Goal: Information Seeking & Learning: Learn about a topic

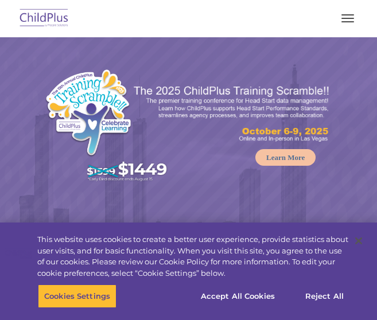
select select "MEDIUM"
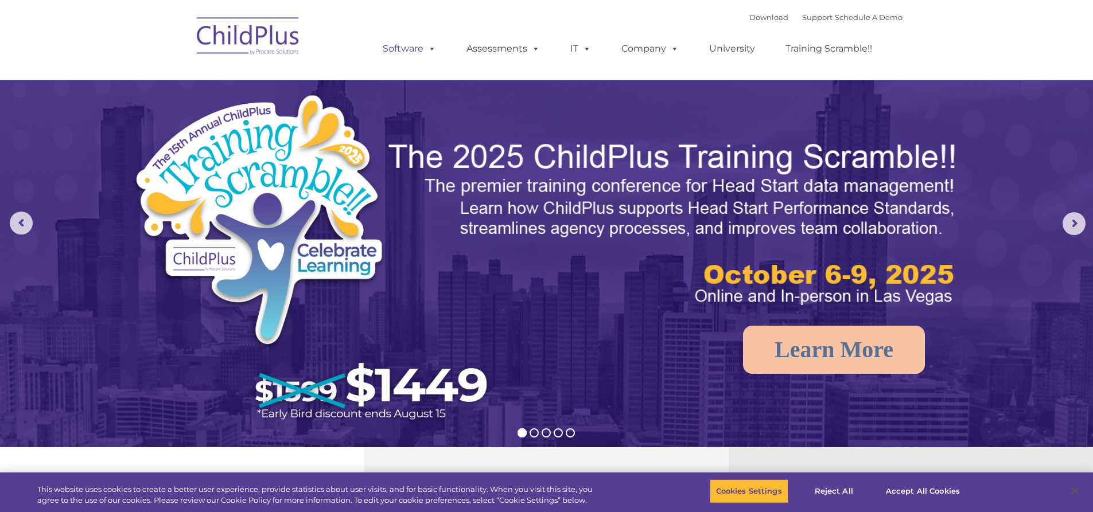
click at [376, 54] on link "Software" at bounding box center [409, 48] width 76 height 23
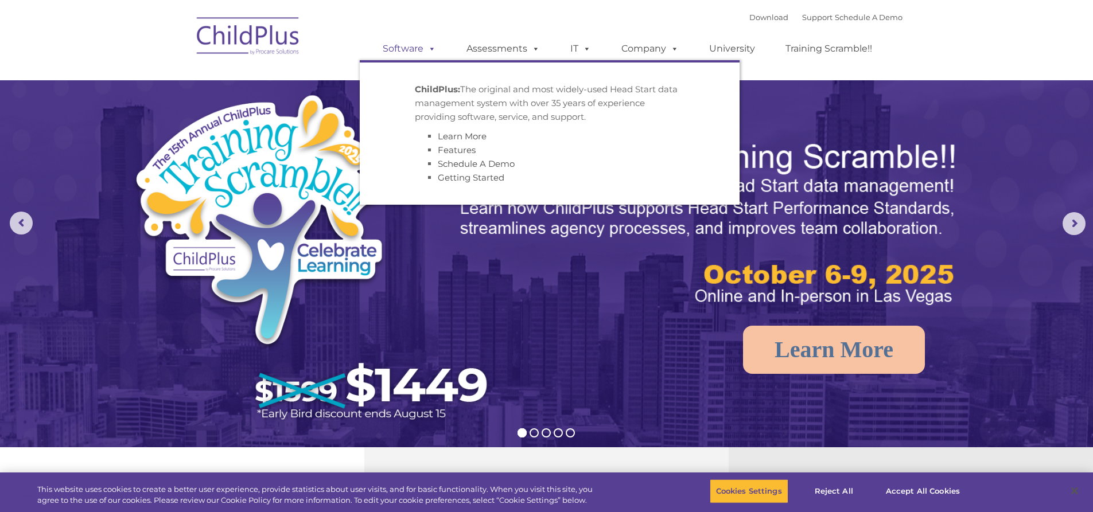
click at [376, 54] on link "Software" at bounding box center [409, 48] width 76 height 23
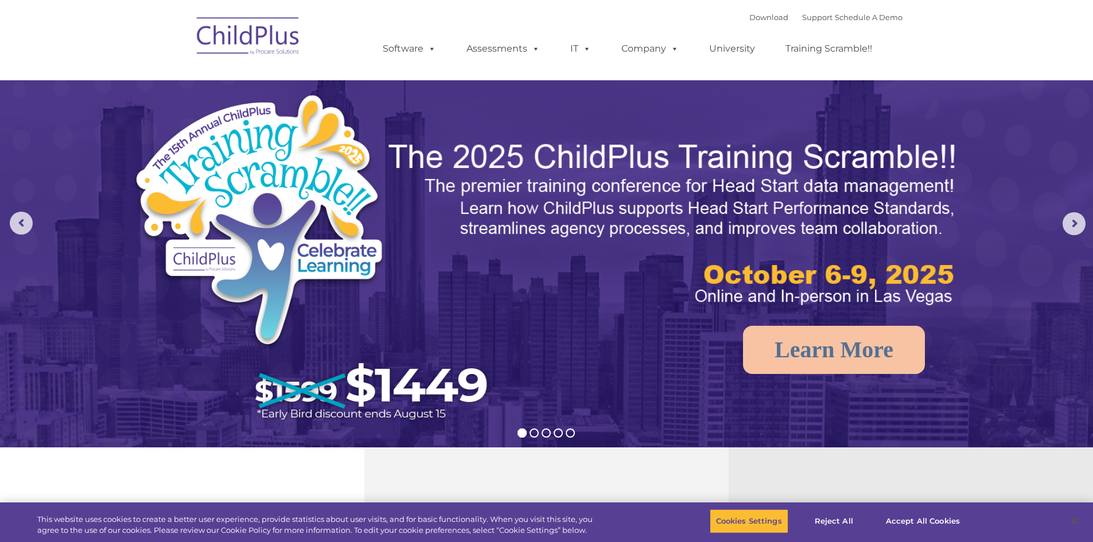
click at [266, 30] on img at bounding box center [248, 37] width 115 height 57
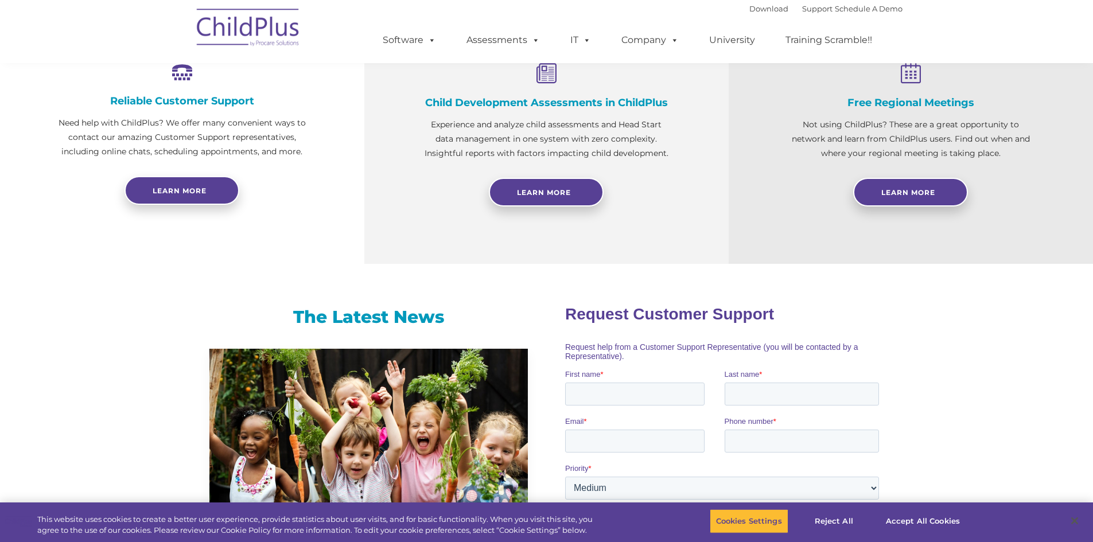
scroll to position [455, 0]
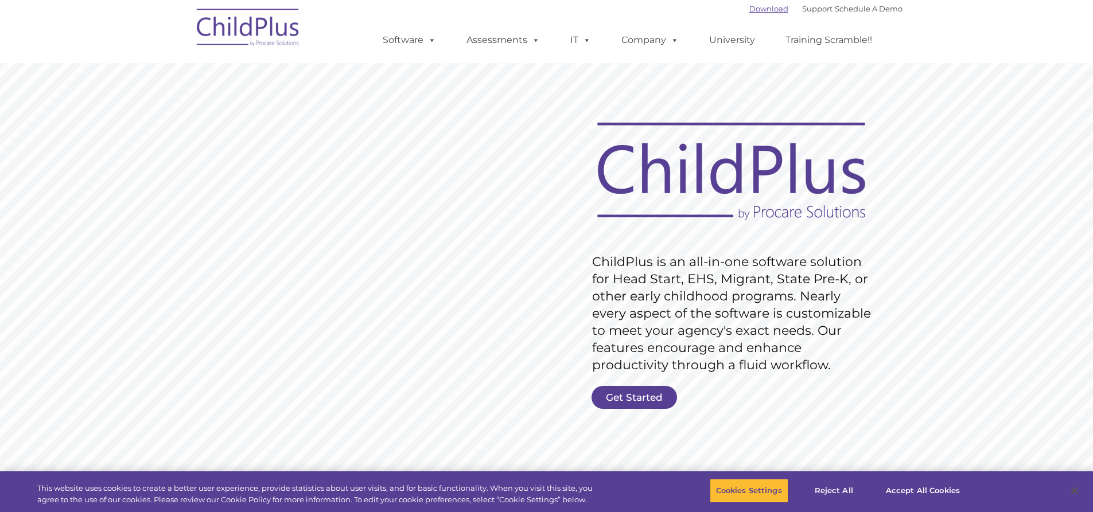
click at [754, 10] on link "Download" at bounding box center [769, 8] width 39 height 9
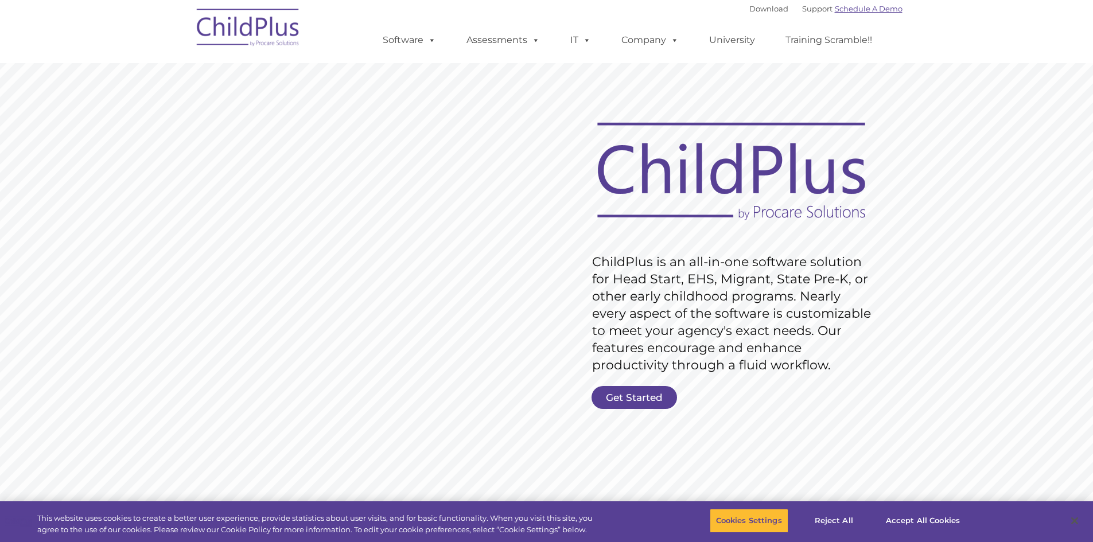
click at [851, 5] on link "Schedule A Demo" at bounding box center [869, 8] width 68 height 9
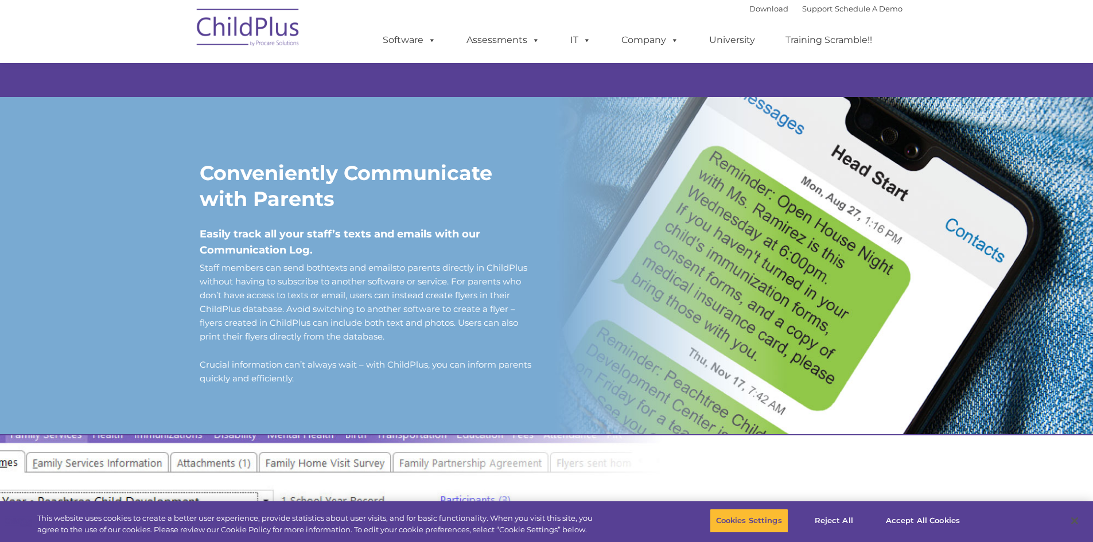
scroll to position [883, 0]
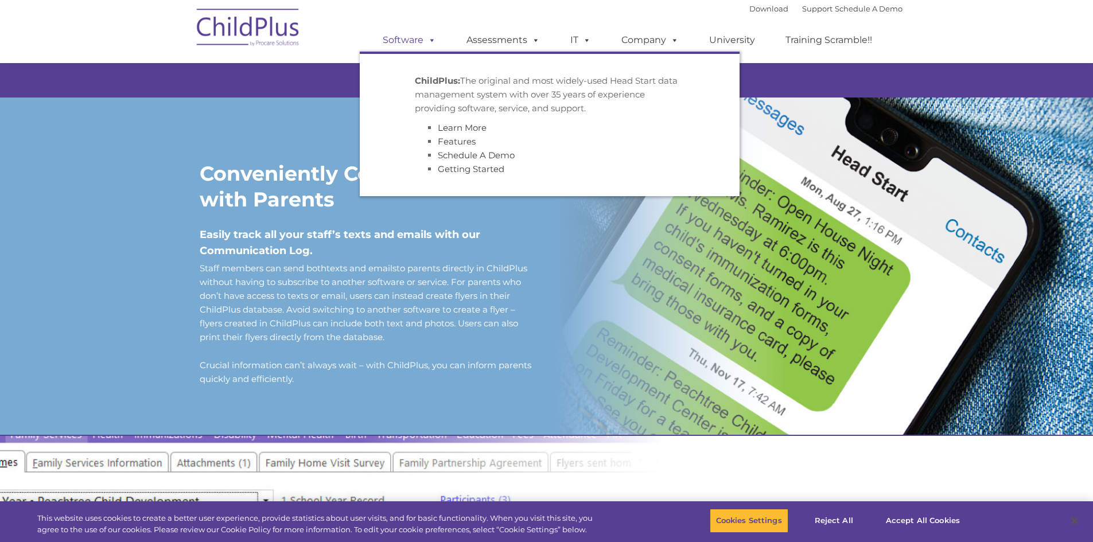
click at [405, 45] on link "Software" at bounding box center [409, 40] width 76 height 23
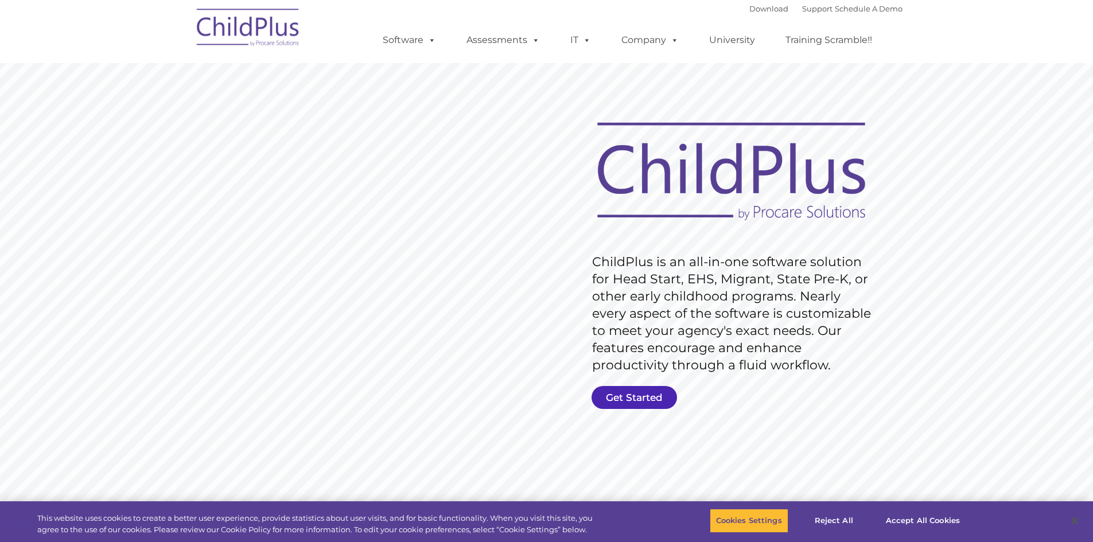
click at [650, 398] on link "Get Started" at bounding box center [635, 397] width 86 height 23
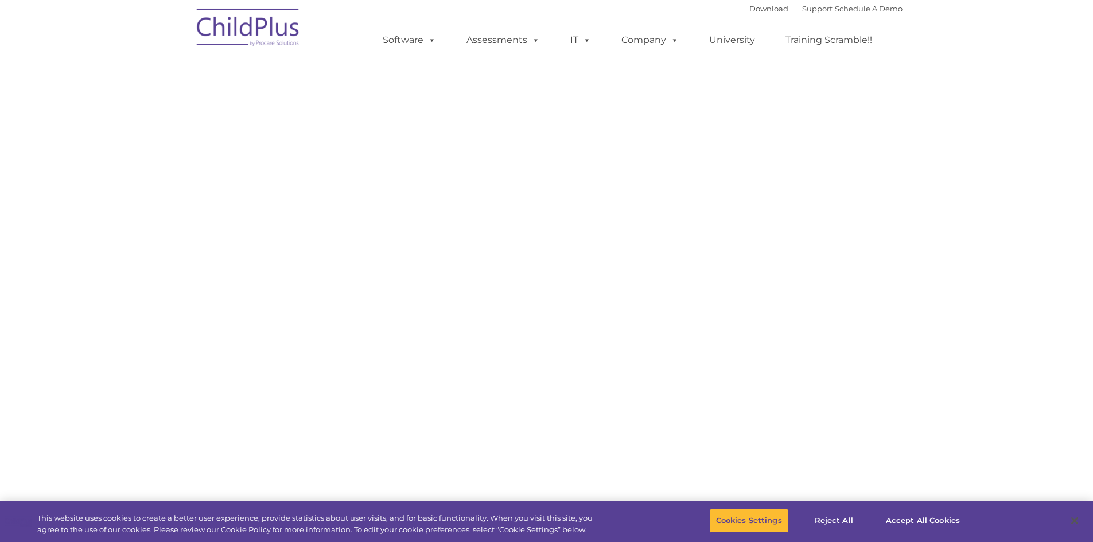
select select "MEDIUM"
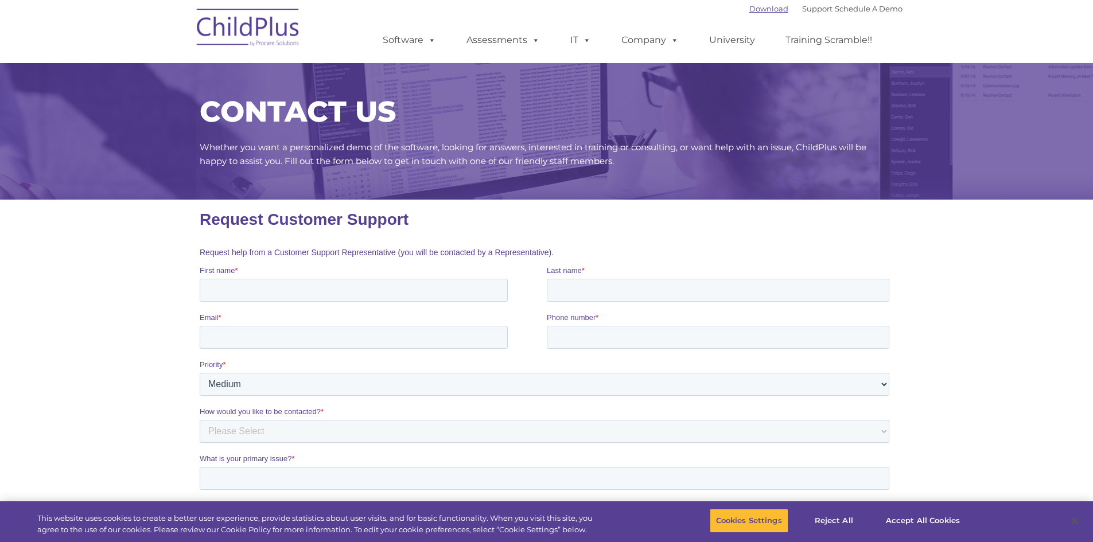
click at [750, 6] on link "Download" at bounding box center [769, 8] width 39 height 9
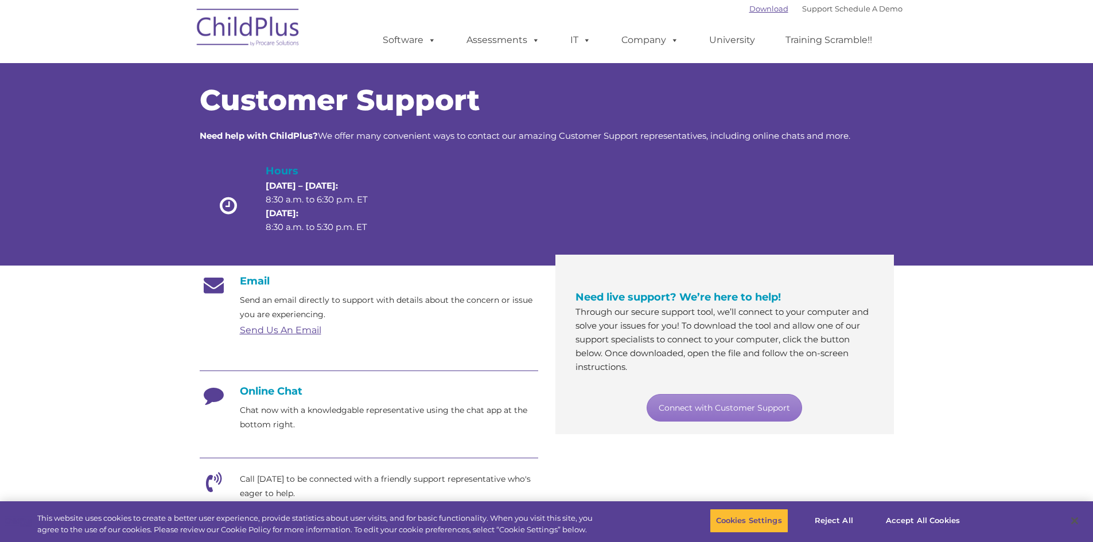
click at [750, 4] on link "Download" at bounding box center [769, 8] width 39 height 9
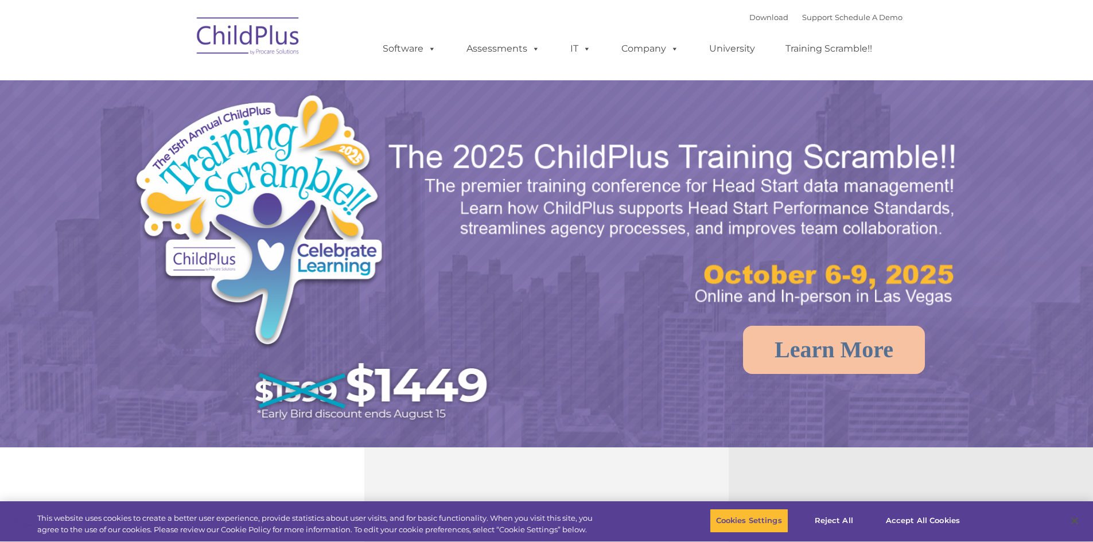
select select "MEDIUM"
